Goal: Information Seeking & Learning: Compare options

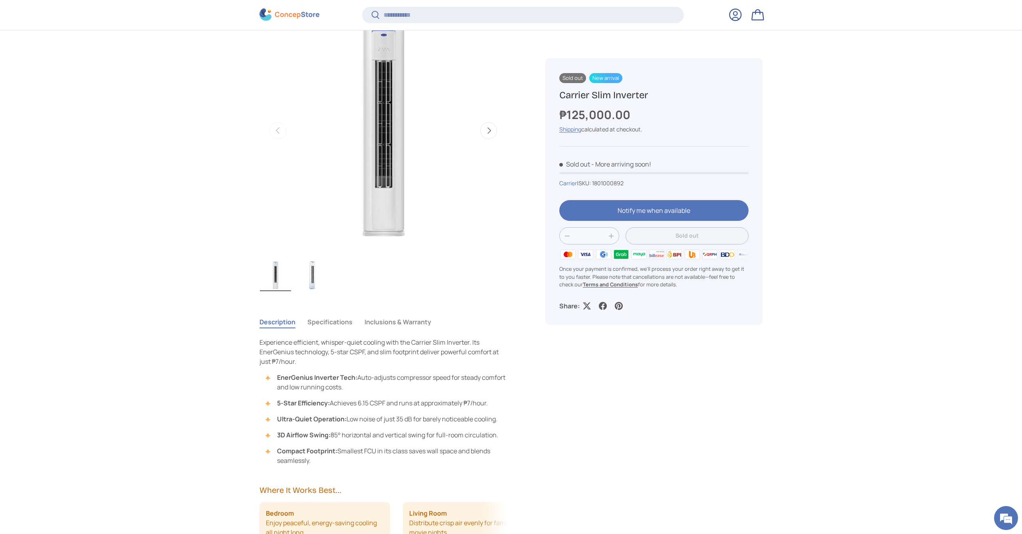
scroll to position [334, 0]
drag, startPoint x: 347, startPoint y: 320, endPoint x: 354, endPoint y: 318, distance: 7.1
click at [347, 320] on button "Specifications" at bounding box center [329, 321] width 45 height 18
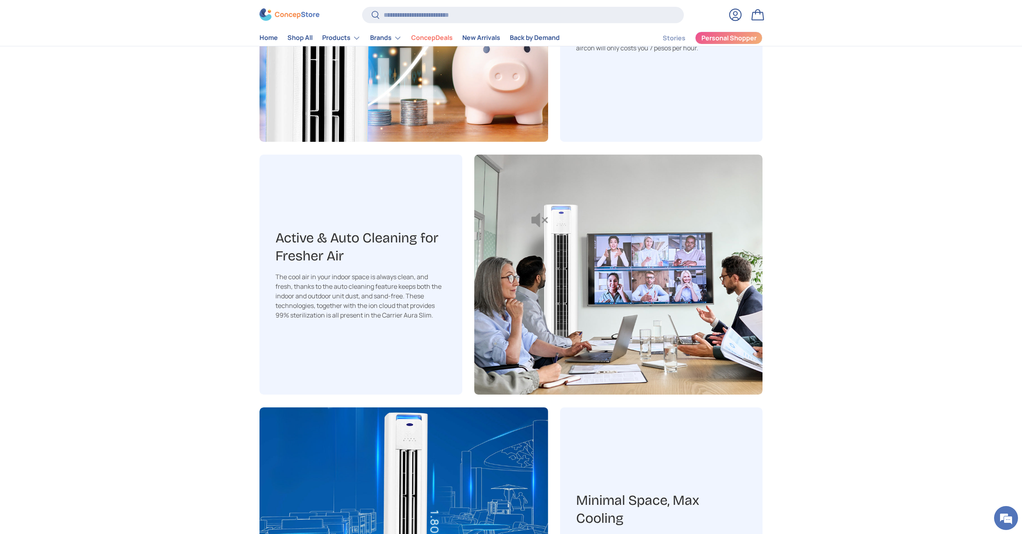
scroll to position [1253, 0]
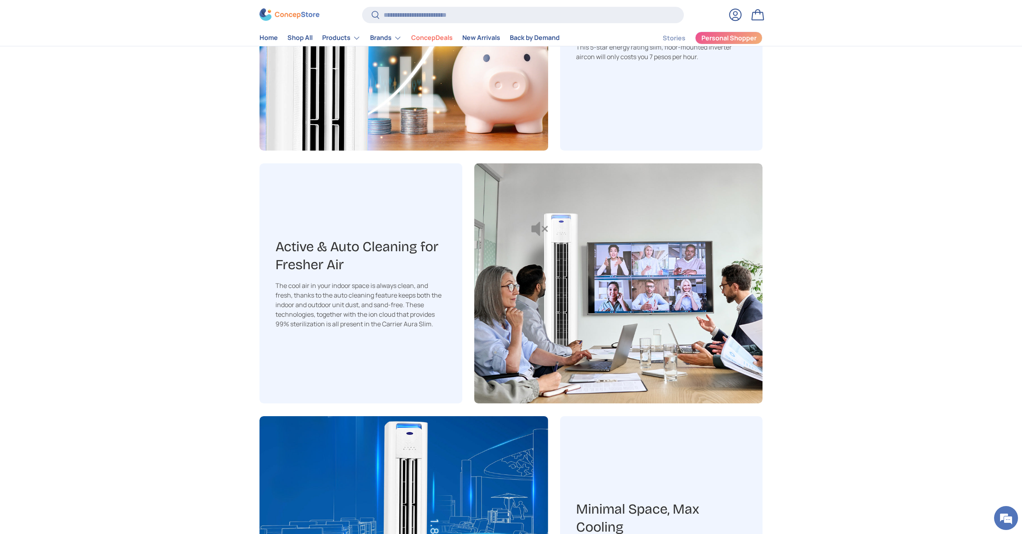
drag, startPoint x: 537, startPoint y: 229, endPoint x: 507, endPoint y: 245, distance: 34.7
click at [537, 229] on img at bounding box center [618, 283] width 289 height 240
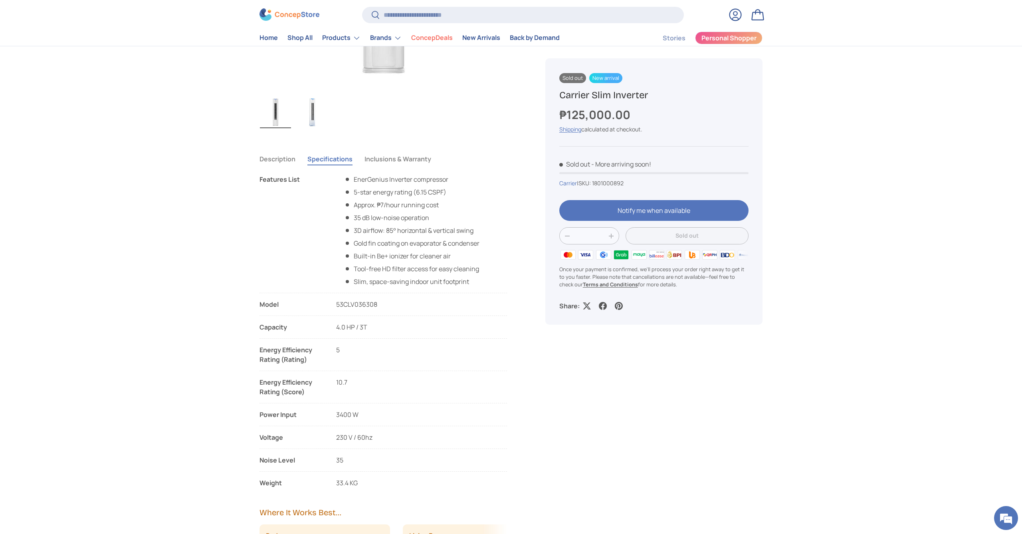
scroll to position [498, 0]
click at [315, 126] on img "Gallery Viewer" at bounding box center [312, 113] width 31 height 32
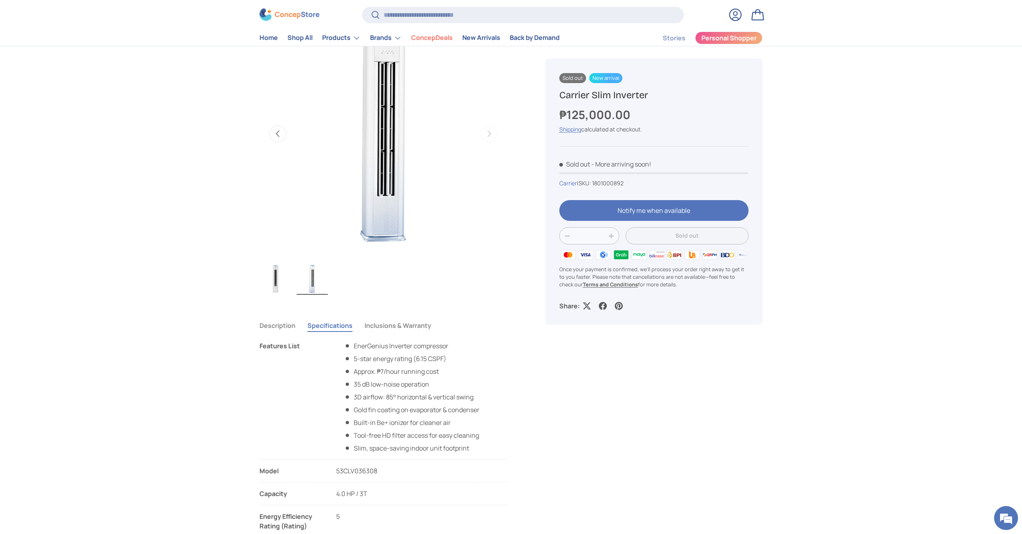
scroll to position [332, 0]
click at [278, 287] on img "Gallery Viewer" at bounding box center [275, 279] width 31 height 32
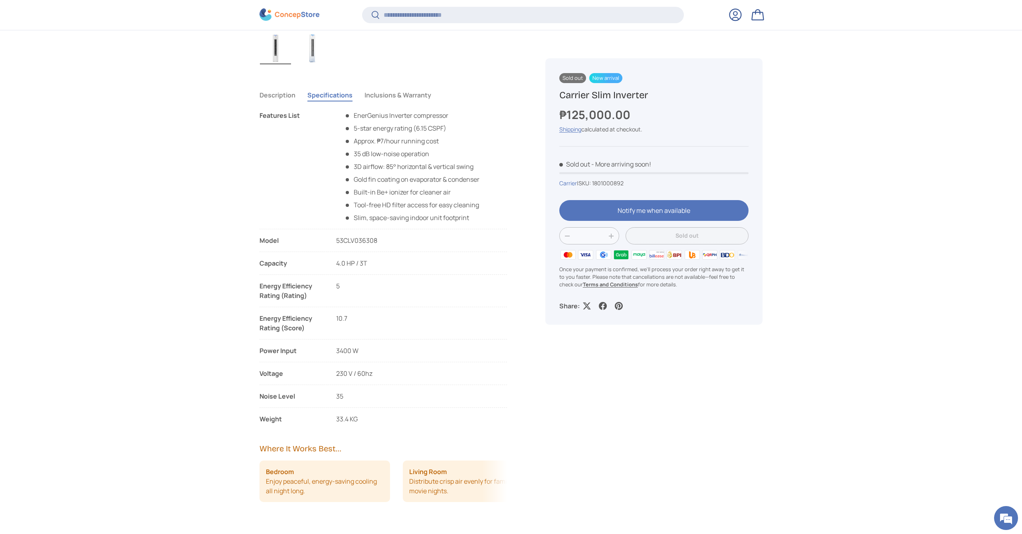
scroll to position [561, 0]
click at [407, 87] on button "Inclusions & Warranty" at bounding box center [397, 94] width 67 height 18
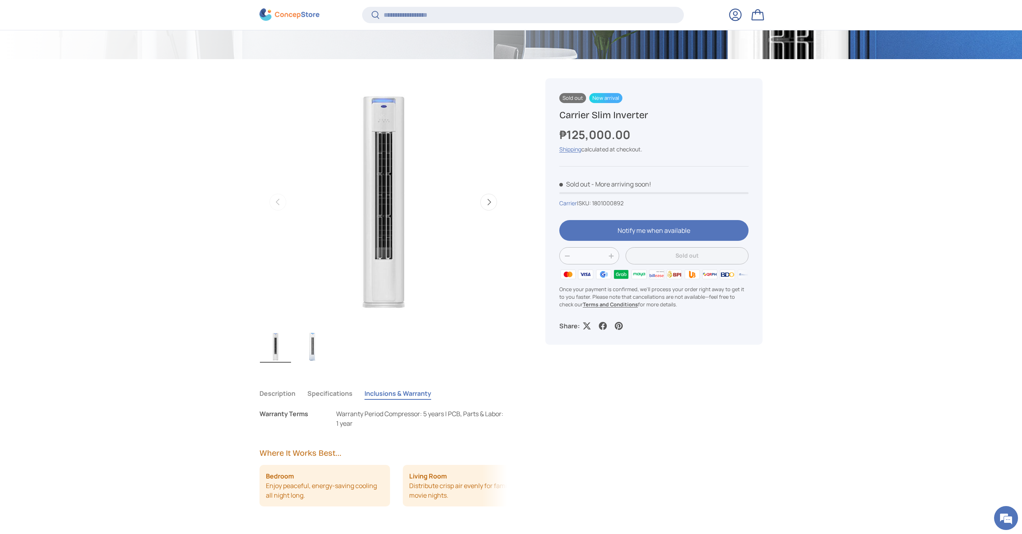
scroll to position [264, 0]
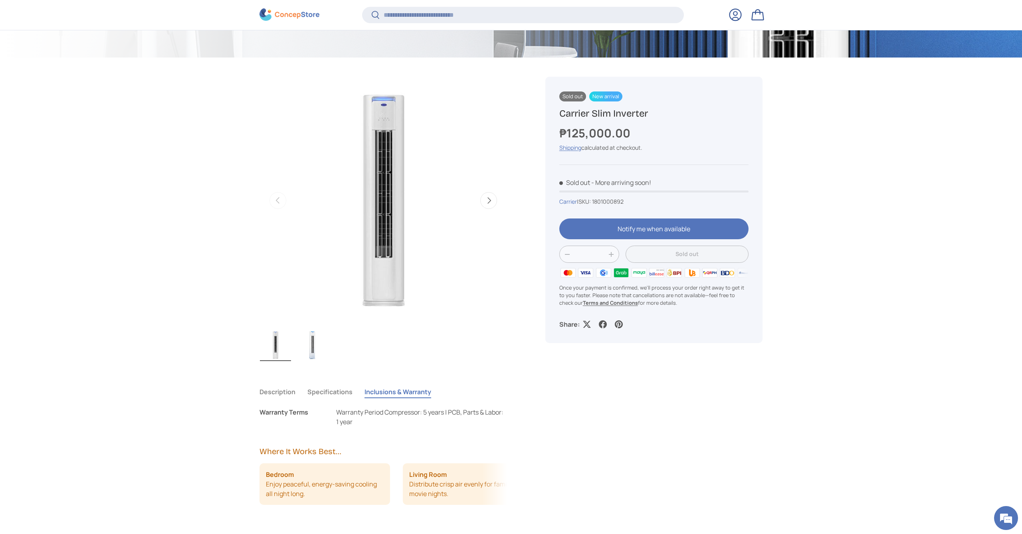
click at [311, 353] on img "Gallery Viewer" at bounding box center [312, 345] width 31 height 32
click at [286, 354] on img "Gallery Viewer" at bounding box center [275, 345] width 31 height 32
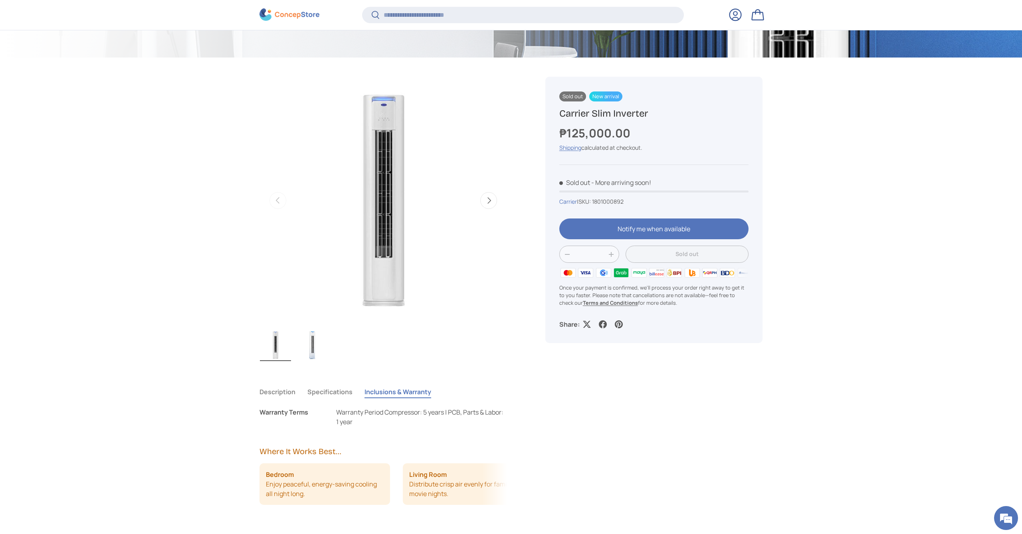
click at [311, 354] on img "Gallery Viewer" at bounding box center [312, 345] width 31 height 32
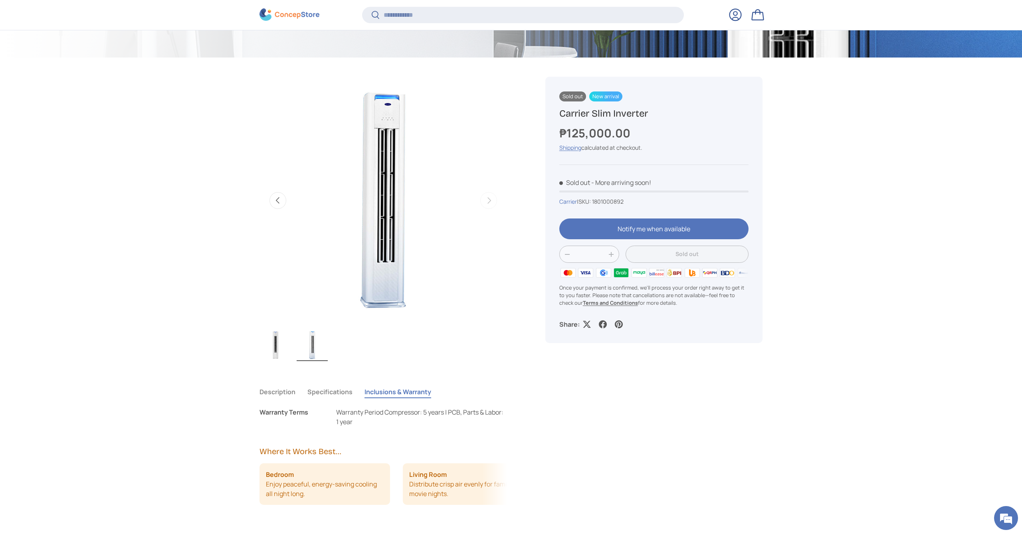
drag, startPoint x: 282, startPoint y: 352, endPoint x: 295, endPoint y: 348, distance: 14.4
click at [282, 352] on img "Gallery Viewer" at bounding box center [275, 345] width 31 height 32
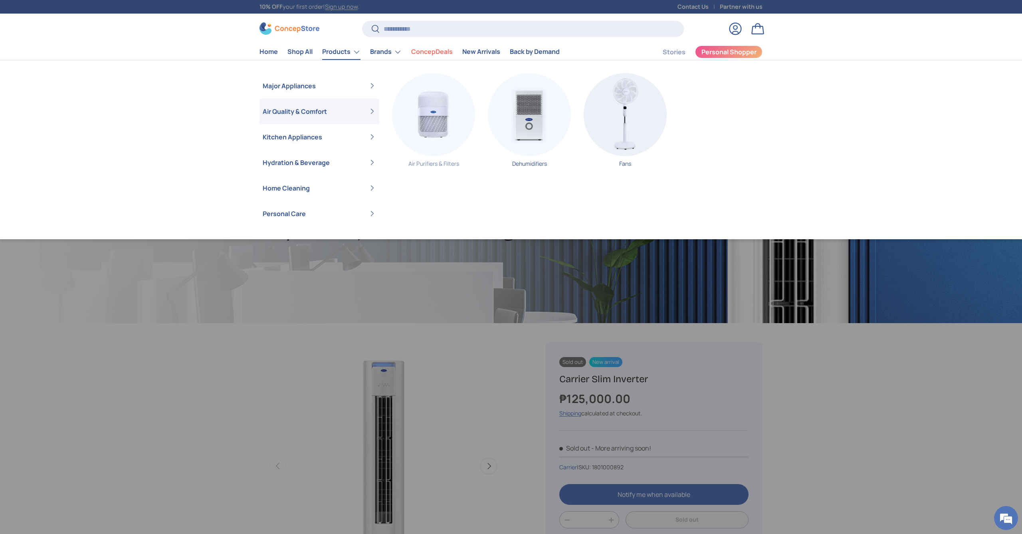
click at [419, 159] on link "Air Purifiers & Filters" at bounding box center [433, 123] width 83 height 100
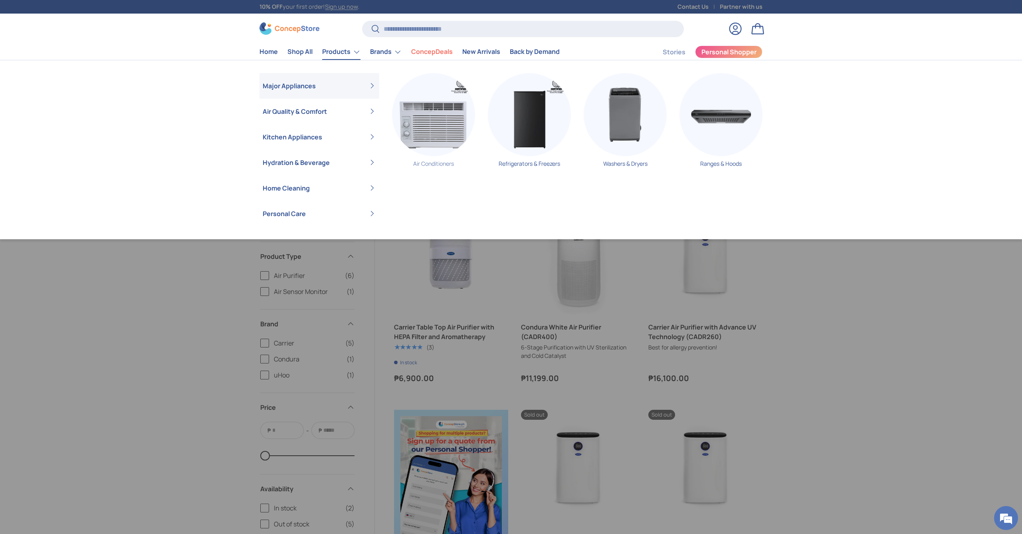
click at [427, 124] on img "Primary" at bounding box center [433, 114] width 83 height 83
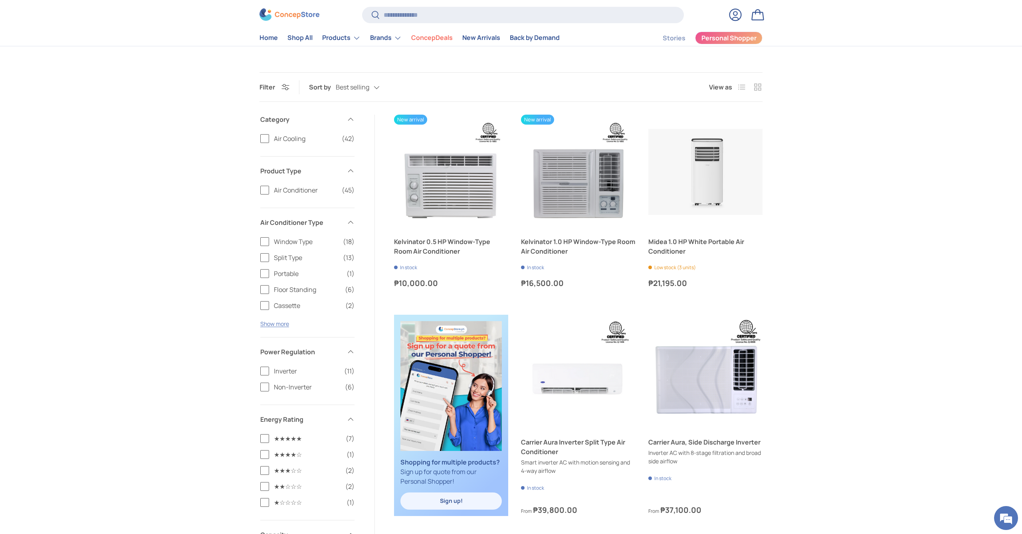
scroll to position [86, 0]
click at [267, 289] on label "Floor Standing (6)" at bounding box center [307, 289] width 94 height 10
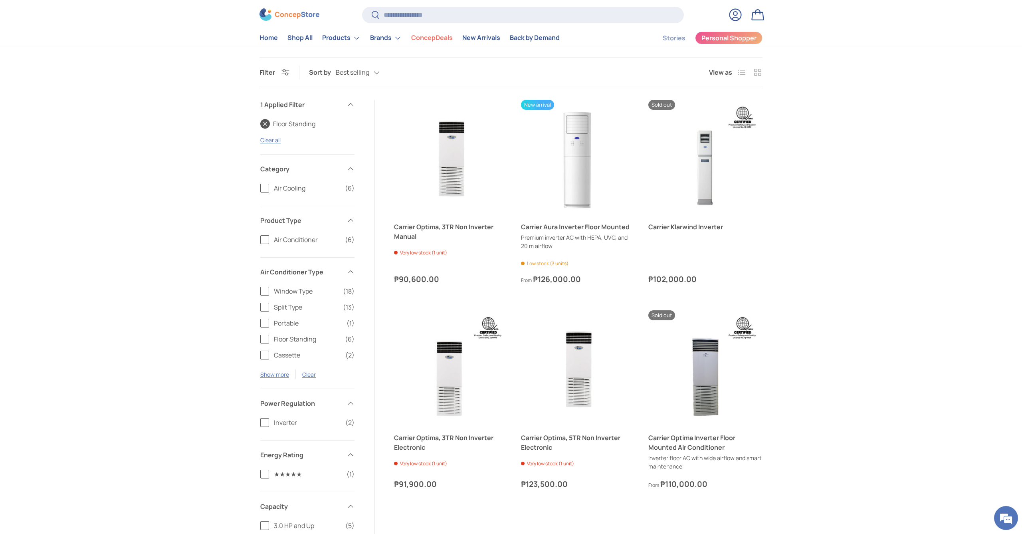
scroll to position [43, 0]
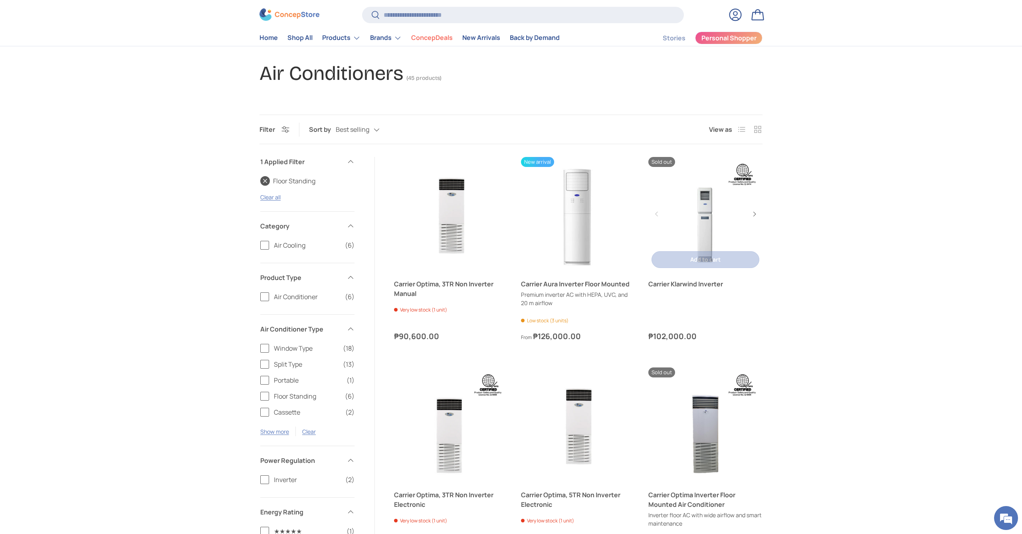
click at [708, 249] on div "Add to cart Add to cart View details" at bounding box center [705, 260] width 114 height 24
click at [714, 227] on link "Carrier Klarwind Inverter" at bounding box center [705, 214] width 114 height 114
click at [583, 217] on link "Carrier Aura Inverter Floor Mounted" at bounding box center [578, 214] width 114 height 114
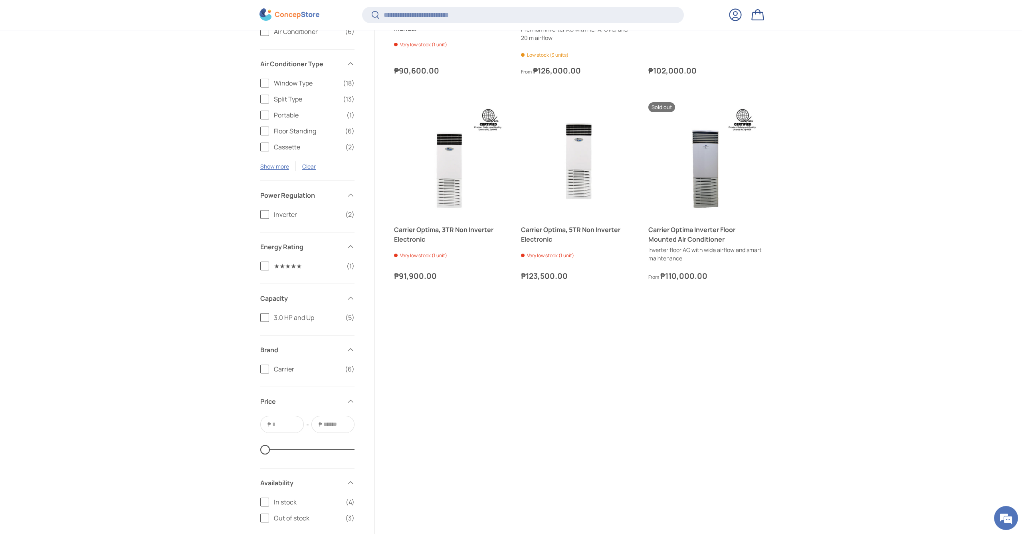
scroll to position [308, 0]
click at [263, 212] on label "Inverter (2)" at bounding box center [307, 213] width 94 height 10
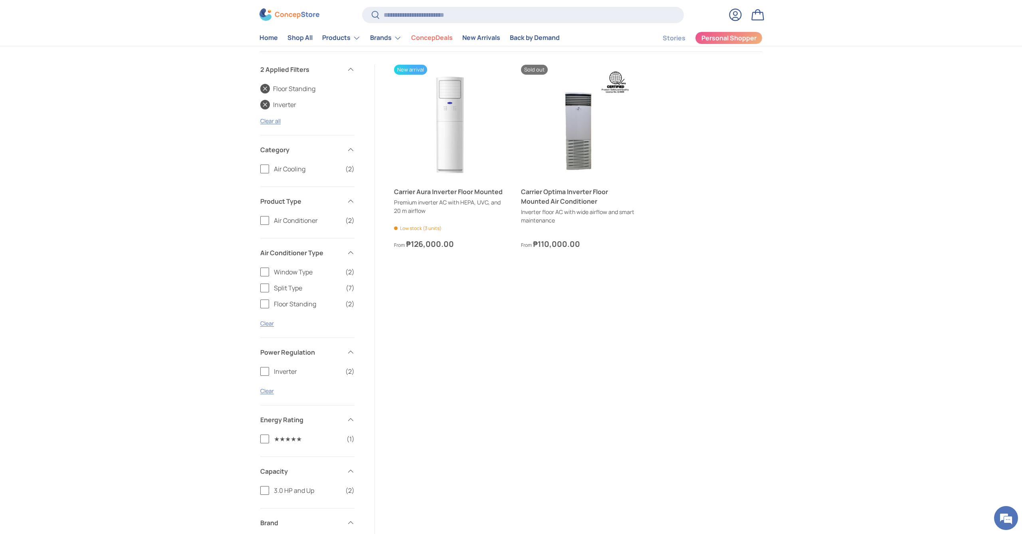
scroll to position [134, 0]
click at [263, 318] on div "Window Type (2) Split Type (7) Floor Standing (2) Clear" at bounding box center [307, 304] width 94 height 70
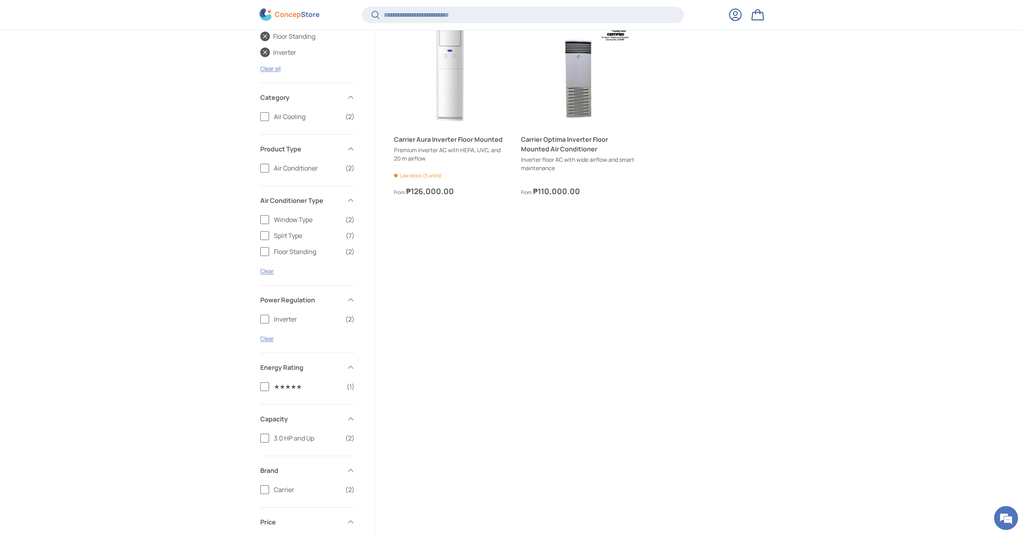
scroll to position [186, 0]
click at [262, 435] on label "3.0 HP and Up (2)" at bounding box center [307, 438] width 94 height 10
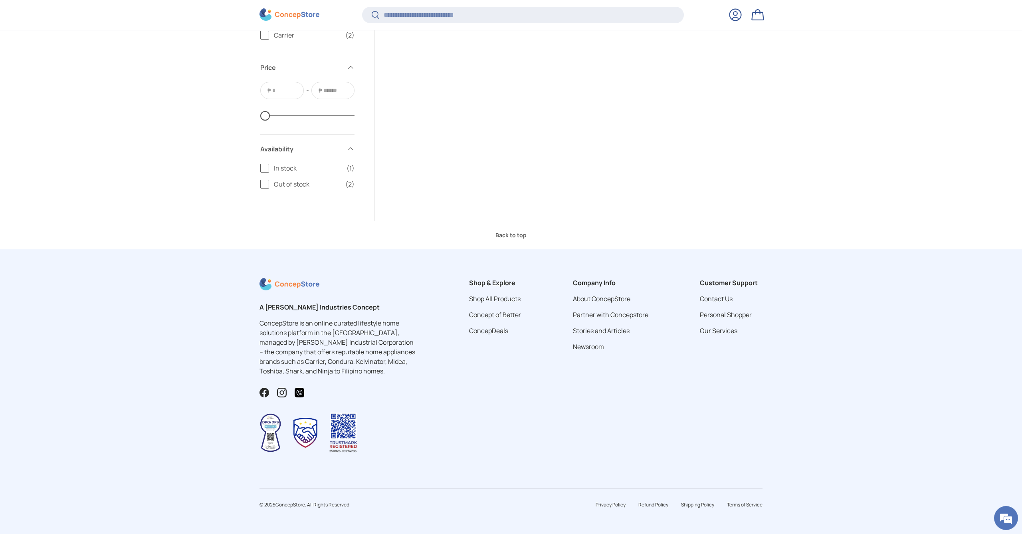
scroll to position [640, 0]
drag, startPoint x: 263, startPoint y: 184, endPoint x: 271, endPoint y: 181, distance: 7.9
click at [263, 184] on label "Out of stock (2)" at bounding box center [307, 184] width 94 height 10
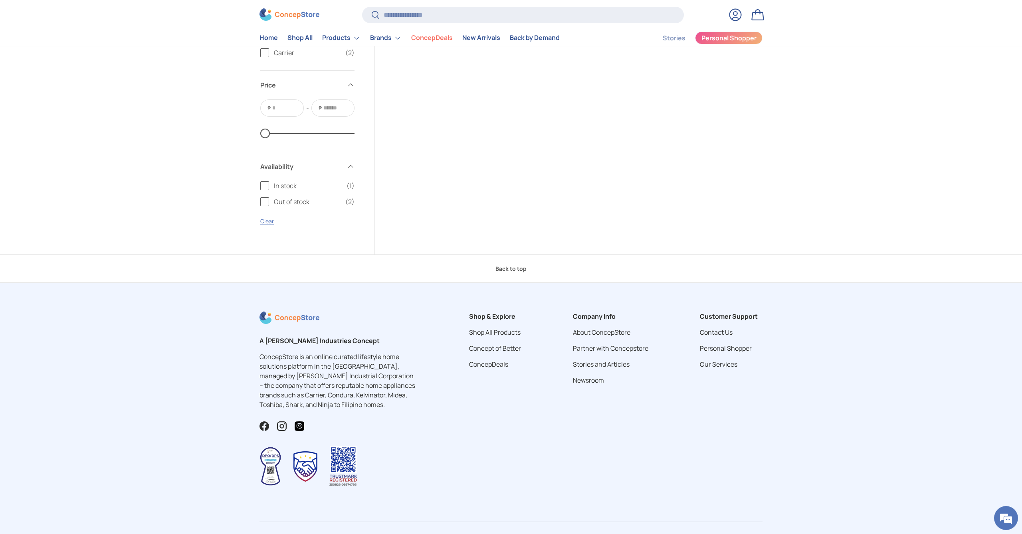
scroll to position [134, 0]
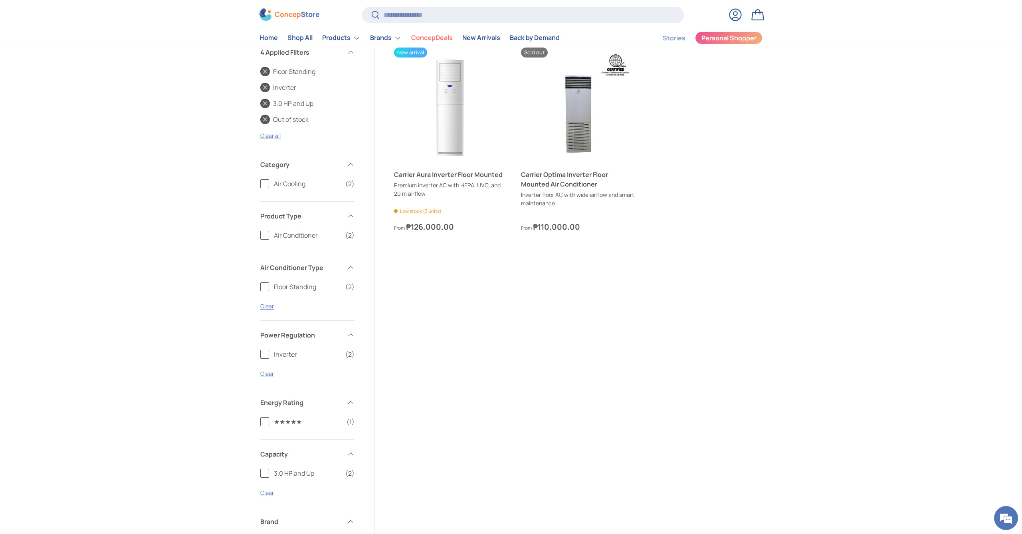
click at [263, 170] on div "Sort by Featured Best selling Alphabetically, A-Z Alphabetically, Z-A Category …" at bounding box center [307, 436] width 96 height 573
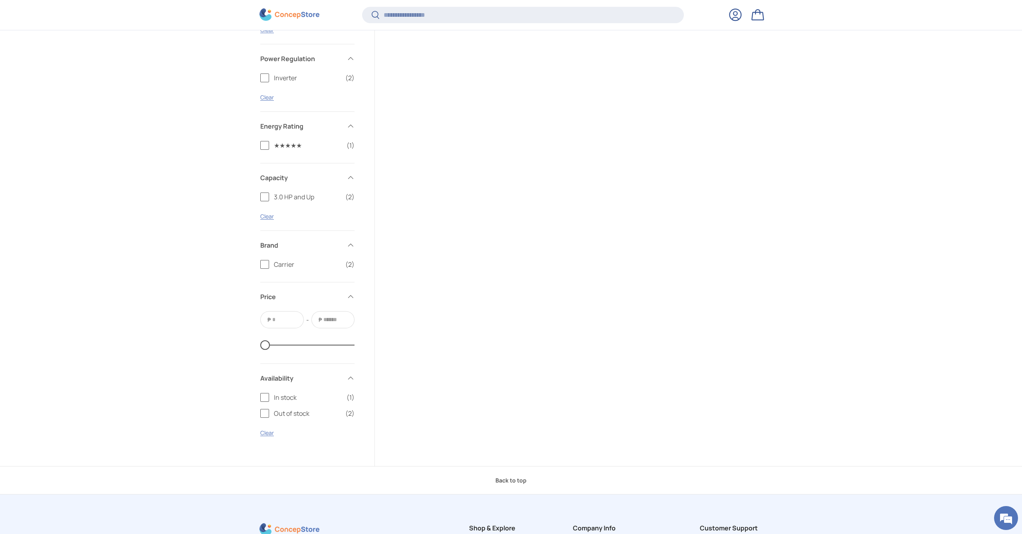
scroll to position [433, 0]
drag, startPoint x: 264, startPoint y: 391, endPoint x: 317, endPoint y: 391, distance: 53.1
click at [264, 391] on label "In stock (1)" at bounding box center [307, 392] width 94 height 10
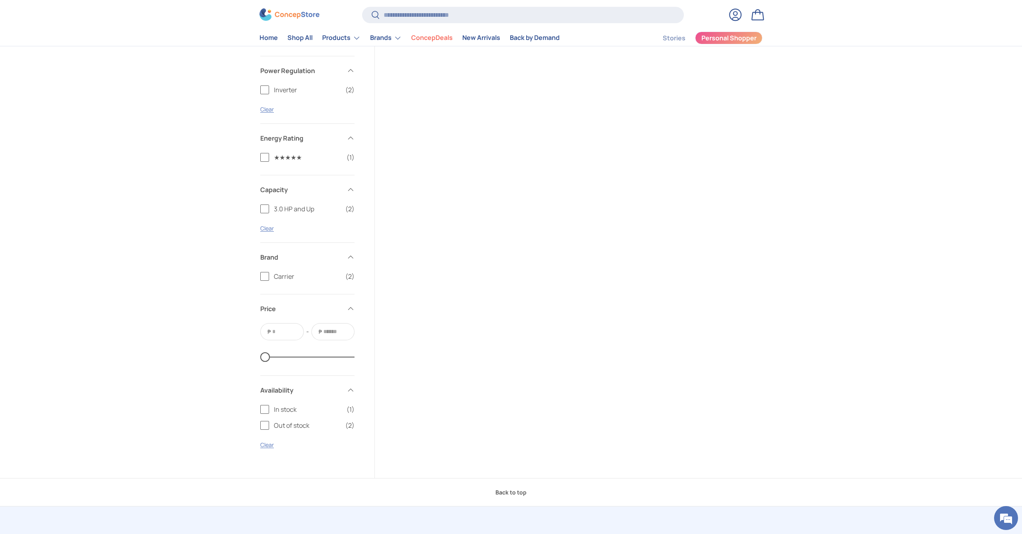
scroll to position [134, 0]
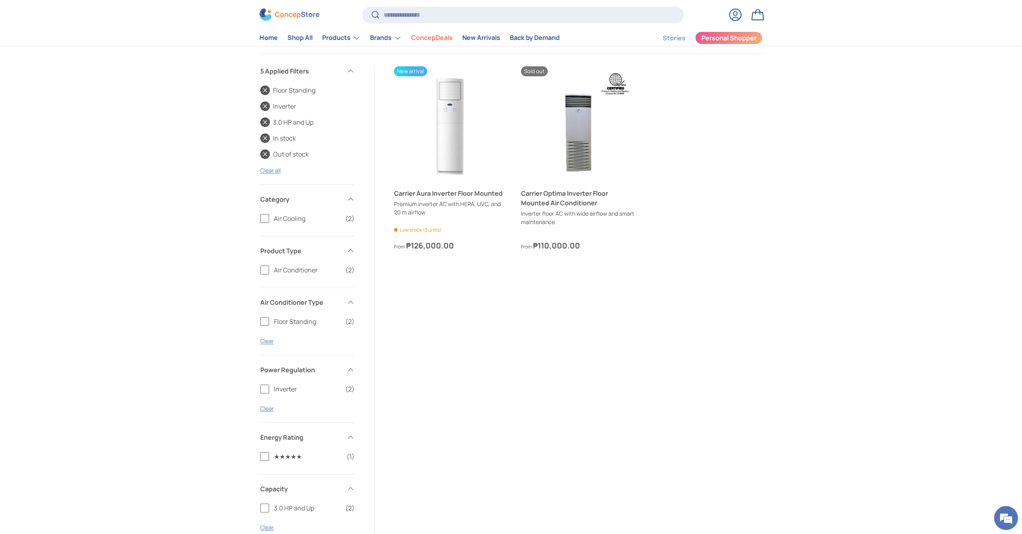
click at [263, 271] on label "Air Conditioner (2)" at bounding box center [307, 270] width 94 height 10
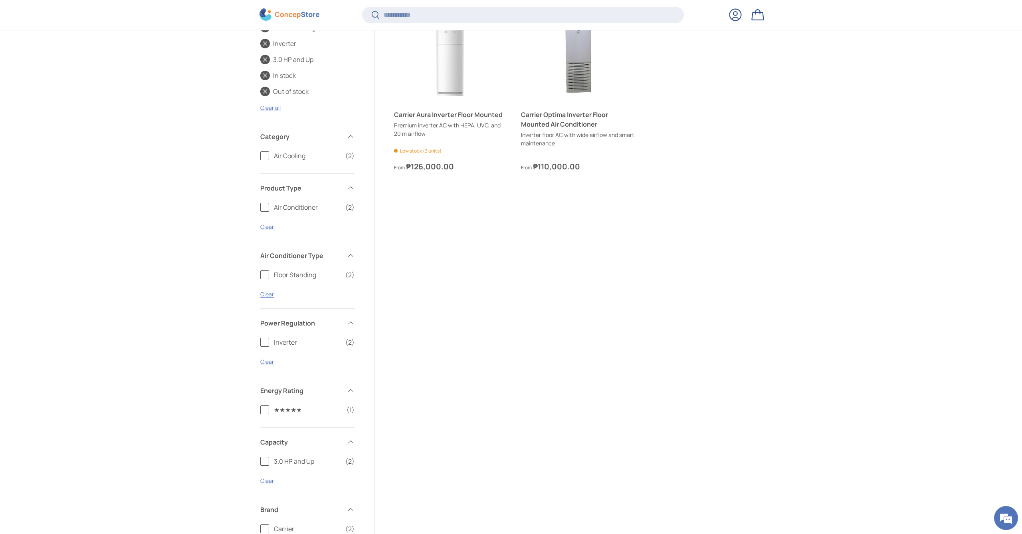
scroll to position [212, 0]
click at [265, 411] on label "★★★★★ (1)" at bounding box center [307, 408] width 94 height 10
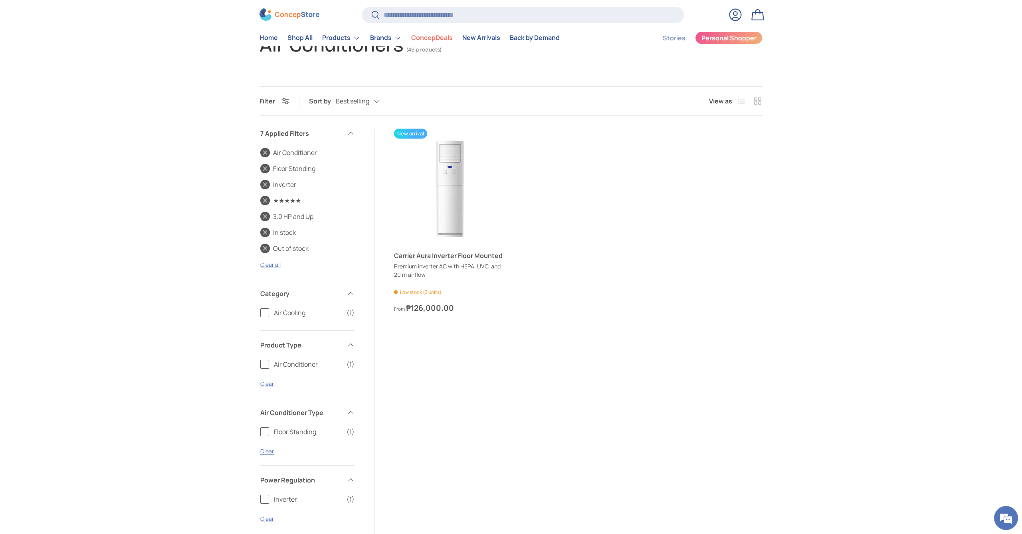
scroll to position [62, 0]
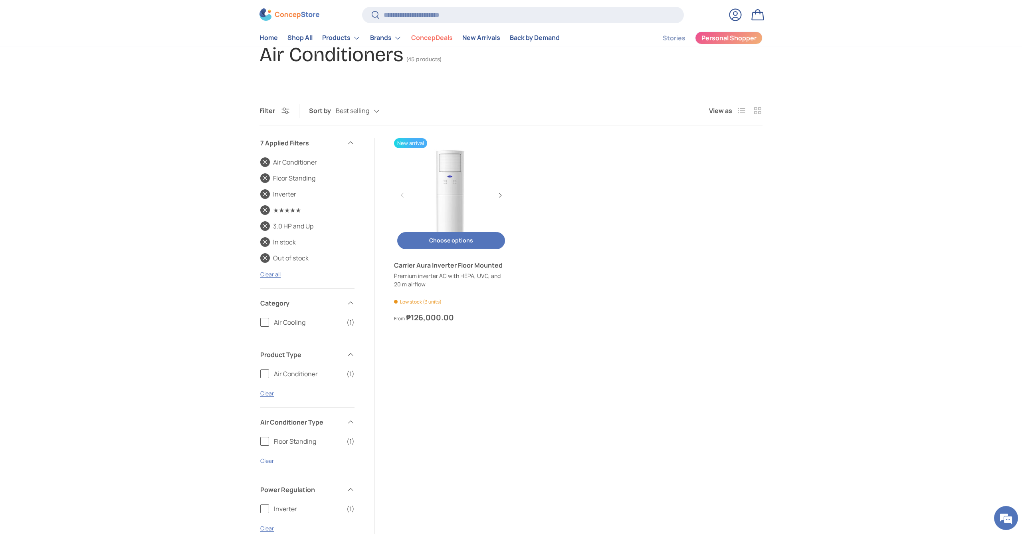
click at [455, 270] on link "Carrier Aura Inverter Floor Mounted" at bounding box center [451, 265] width 114 height 10
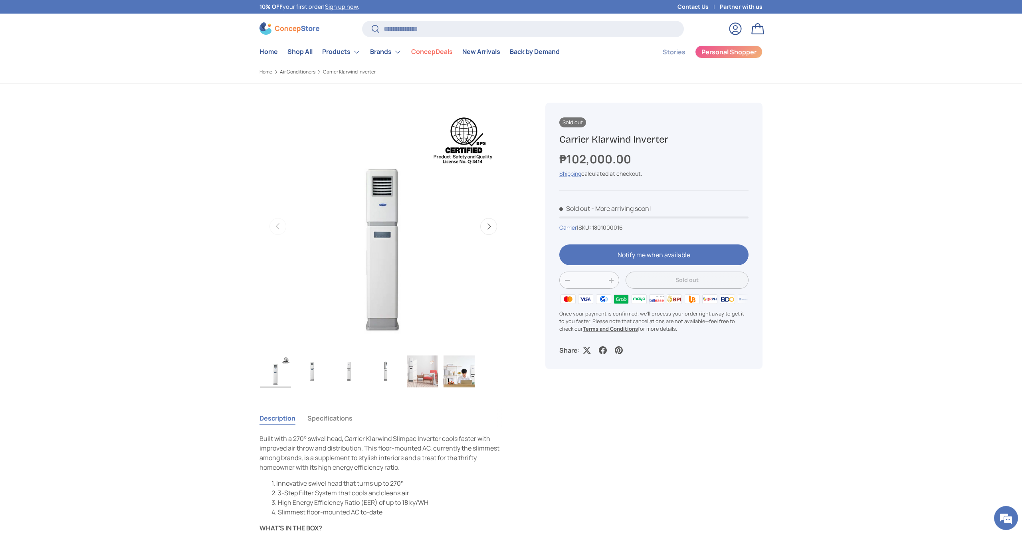
click at [309, 368] on img "Gallery Viewer" at bounding box center [312, 371] width 31 height 32
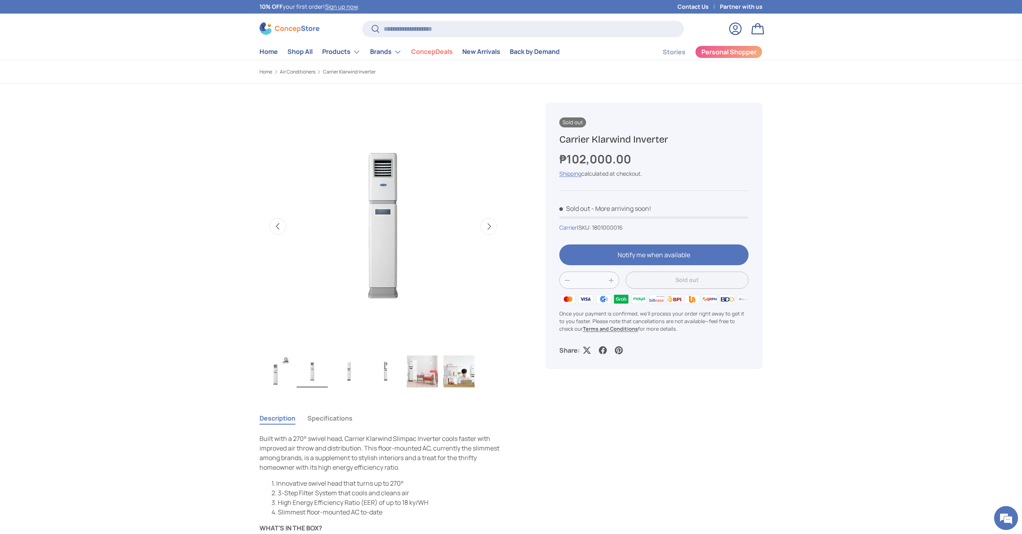
click at [412, 373] on img "Gallery Viewer" at bounding box center [422, 371] width 31 height 32
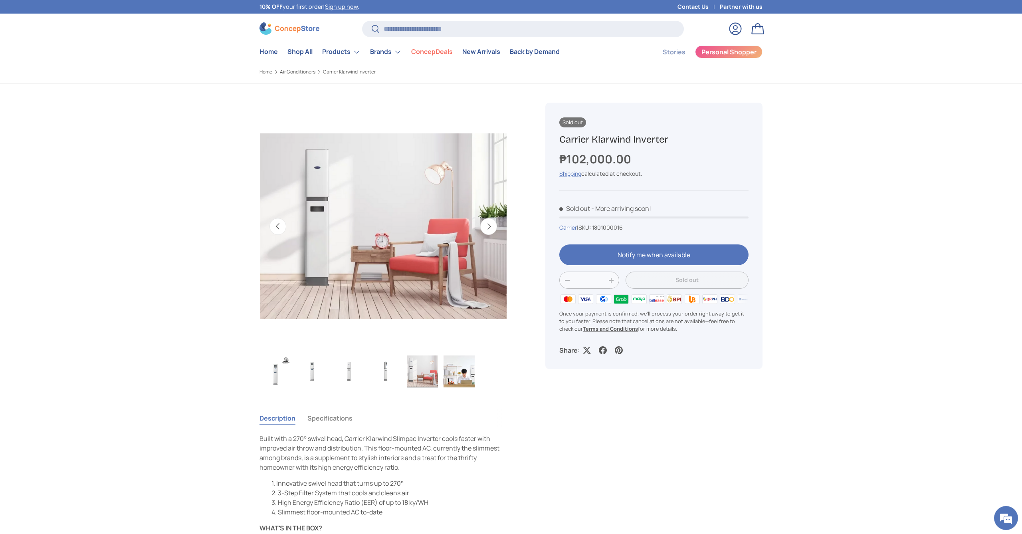
click at [462, 371] on img "Gallery Viewer" at bounding box center [458, 371] width 31 height 32
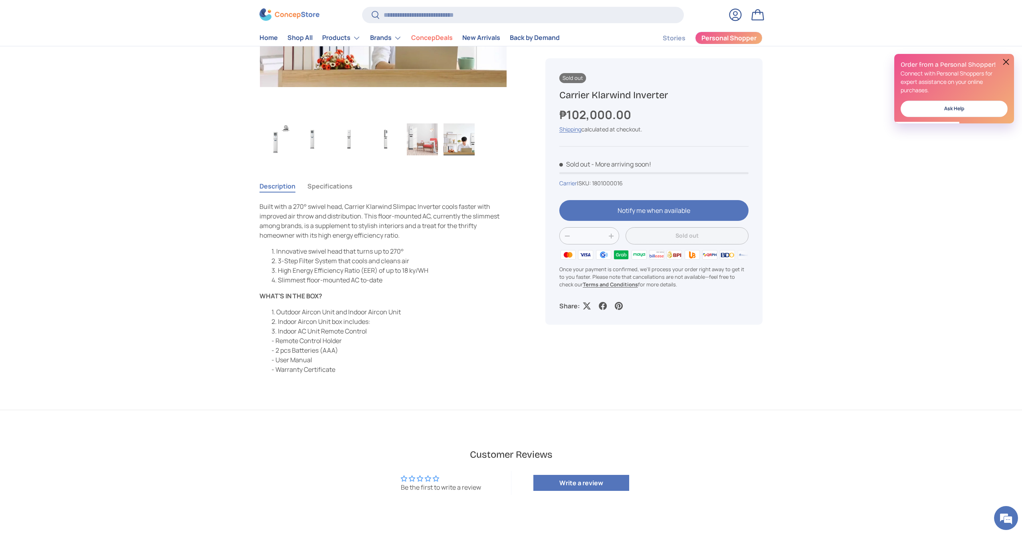
scroll to position [231, 0]
click at [332, 187] on button "Specifications" at bounding box center [329, 187] width 45 height 18
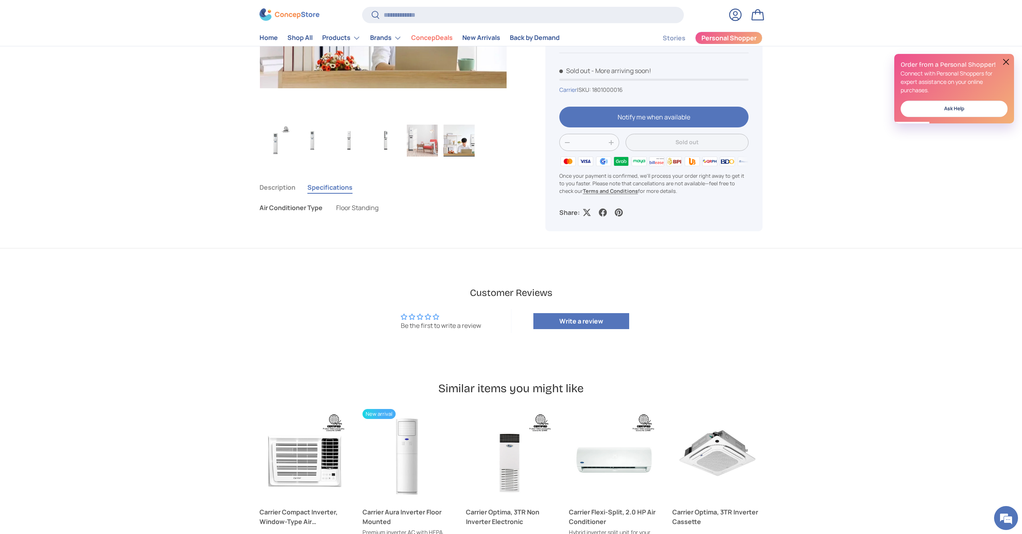
click at [363, 210] on span "Floor Standing" at bounding box center [357, 207] width 42 height 9
click at [358, 208] on span "Floor Standing" at bounding box center [357, 207] width 42 height 9
drag, startPoint x: 311, startPoint y: 203, endPoint x: 275, endPoint y: 193, distance: 36.9
click at [311, 203] on div "Air Conditioner Type" at bounding box center [291, 208] width 64 height 10
click at [275, 190] on button "Description" at bounding box center [277, 187] width 36 height 18
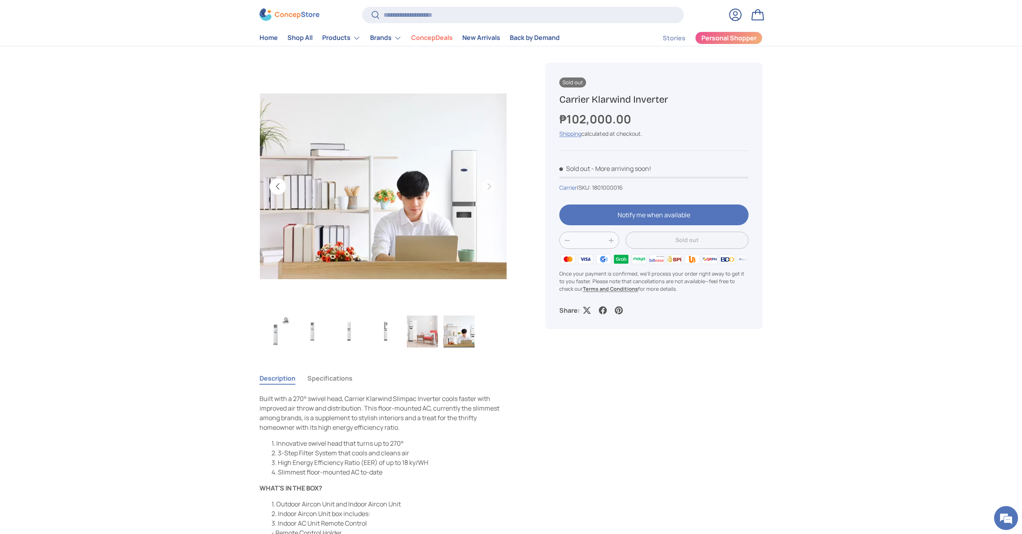
scroll to position [41, 0]
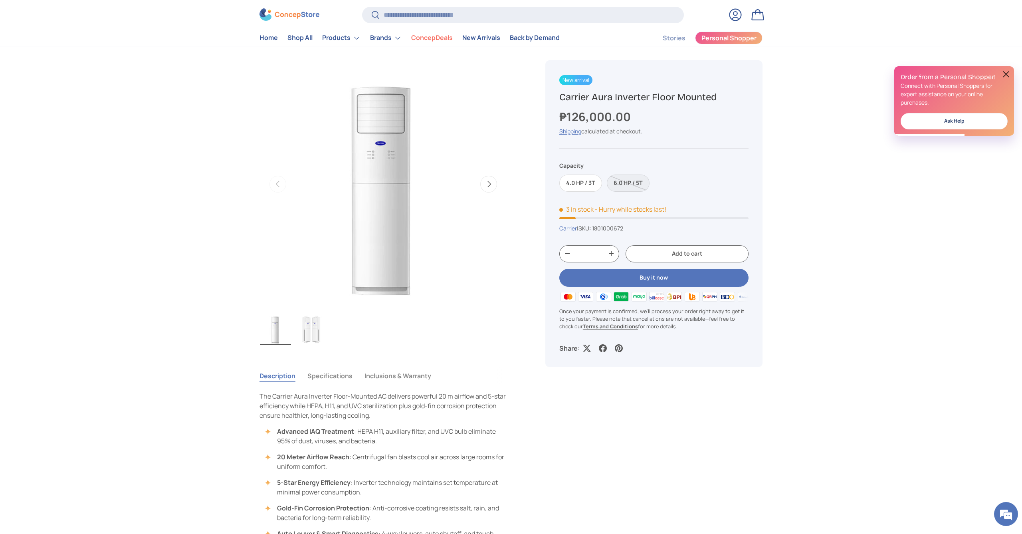
scroll to position [1, 0]
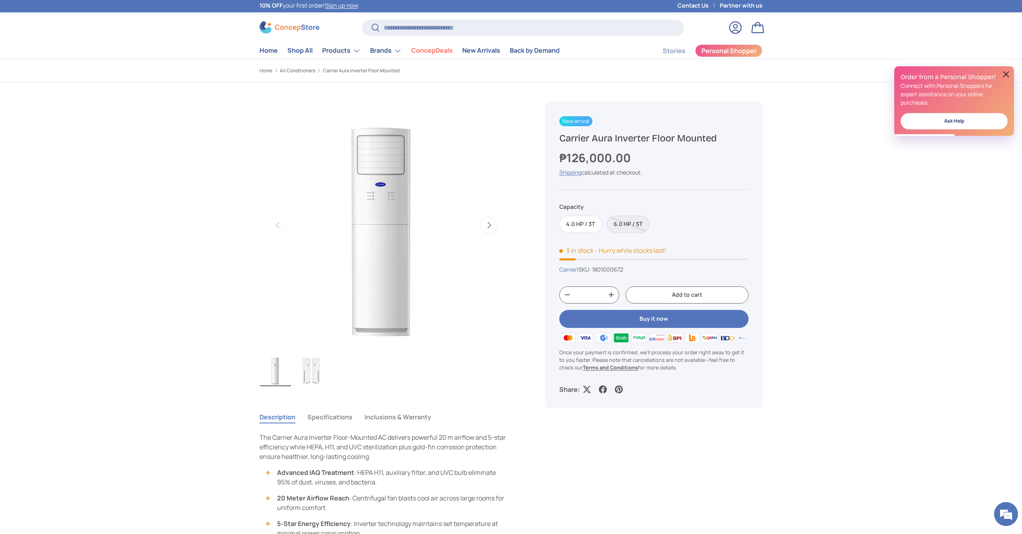
click at [491, 227] on button "Next" at bounding box center [488, 225] width 17 height 17
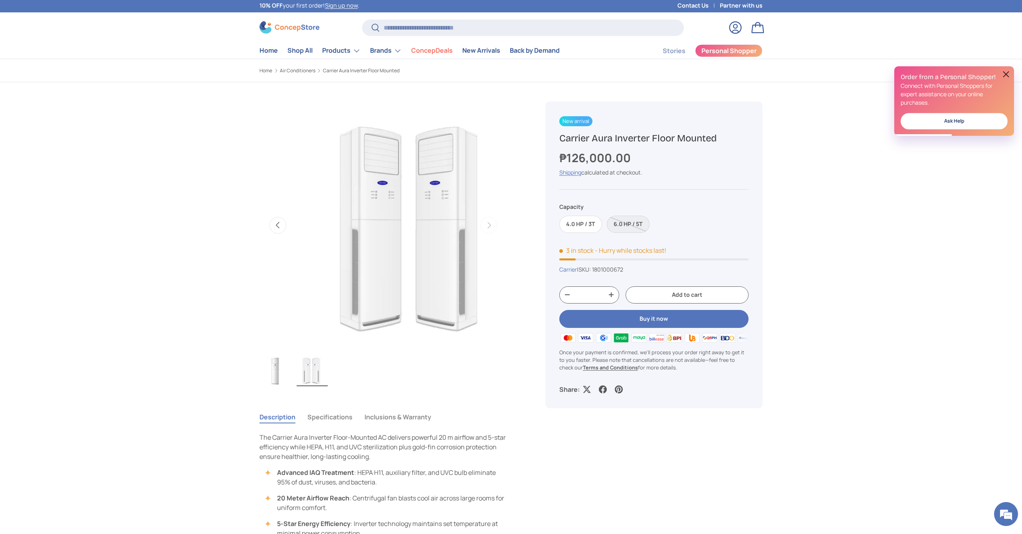
scroll to position [0, 251]
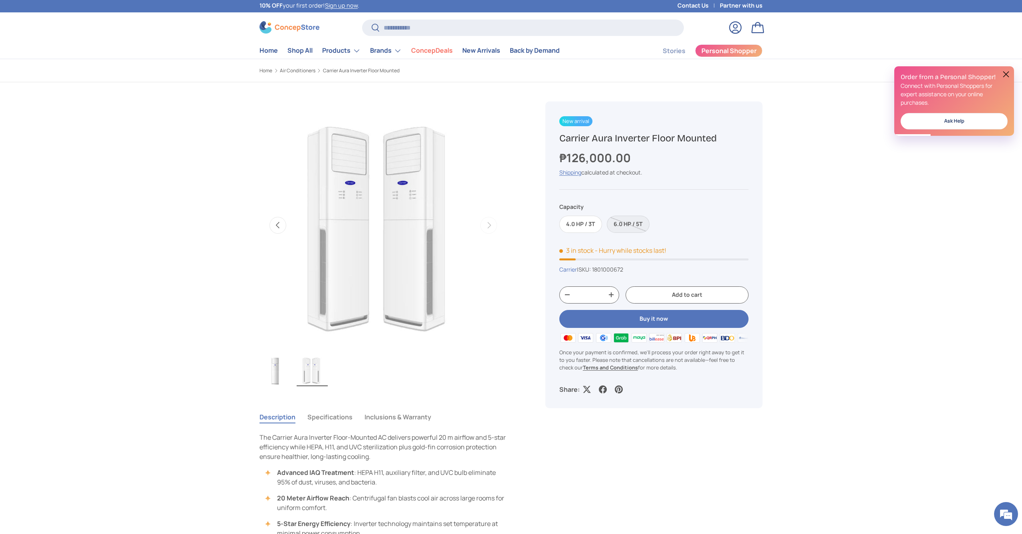
click at [285, 224] on button "Previous" at bounding box center [277, 225] width 17 height 17
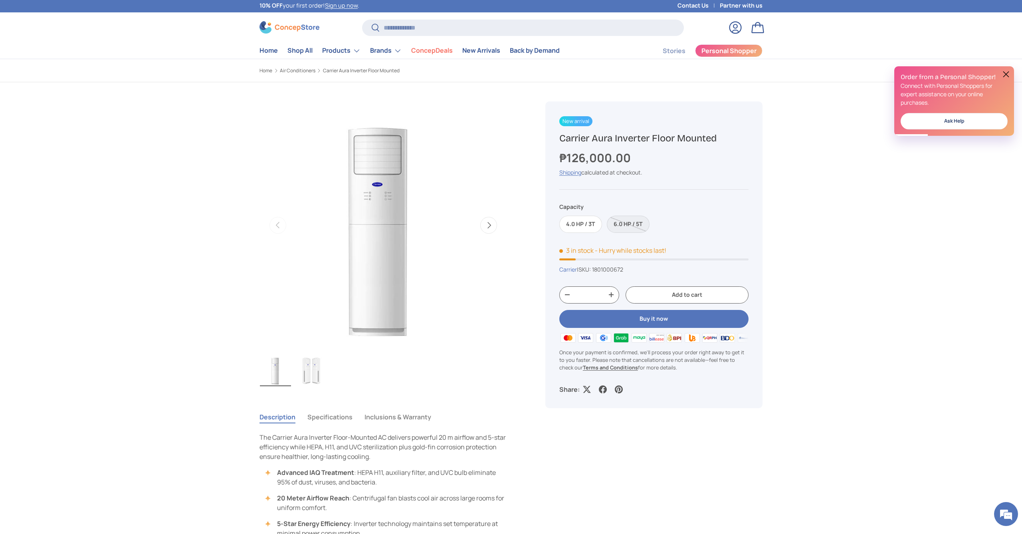
scroll to position [0, 0]
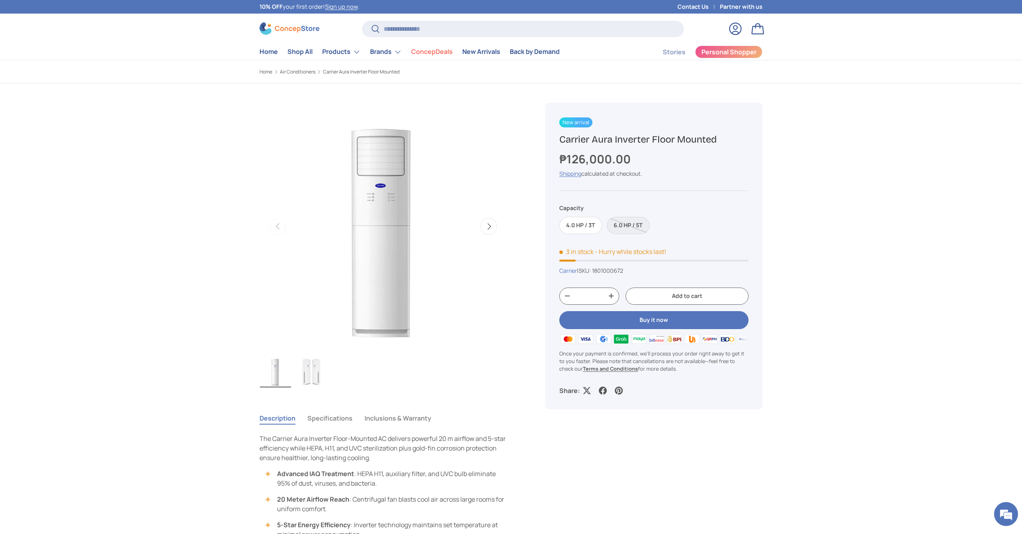
click at [306, 372] on img "Gallery Viewer" at bounding box center [312, 371] width 31 height 32
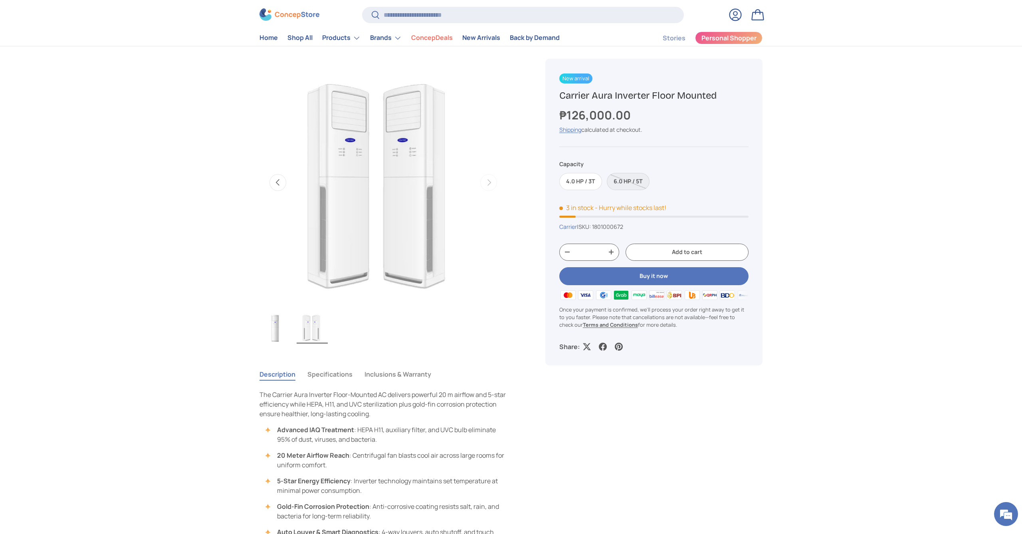
scroll to position [45, 0]
click at [334, 373] on button "Specifications" at bounding box center [329, 373] width 45 height 18
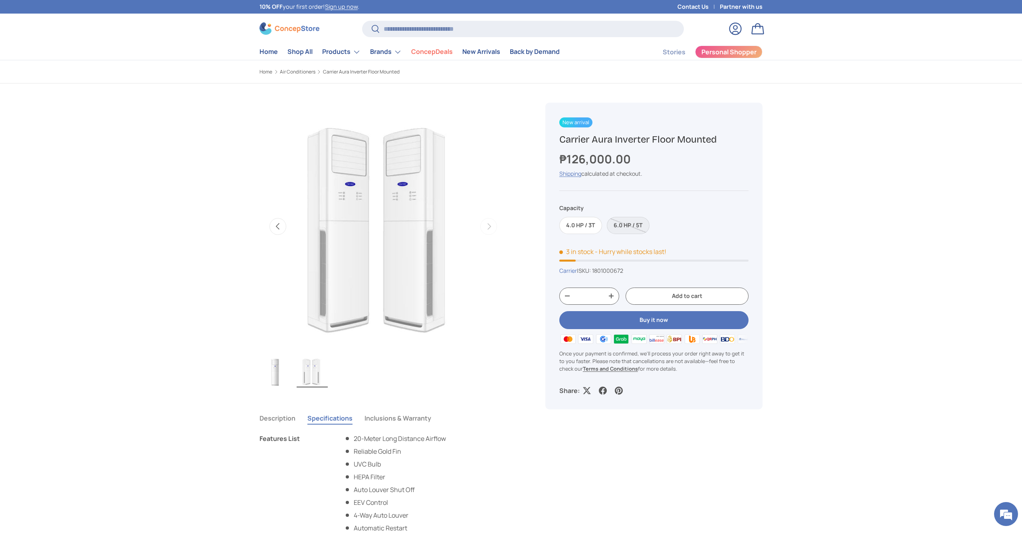
scroll to position [0, 0]
click at [269, 55] on link "Home" at bounding box center [268, 52] width 18 height 16
